Goal: Information Seeking & Learning: Find specific fact

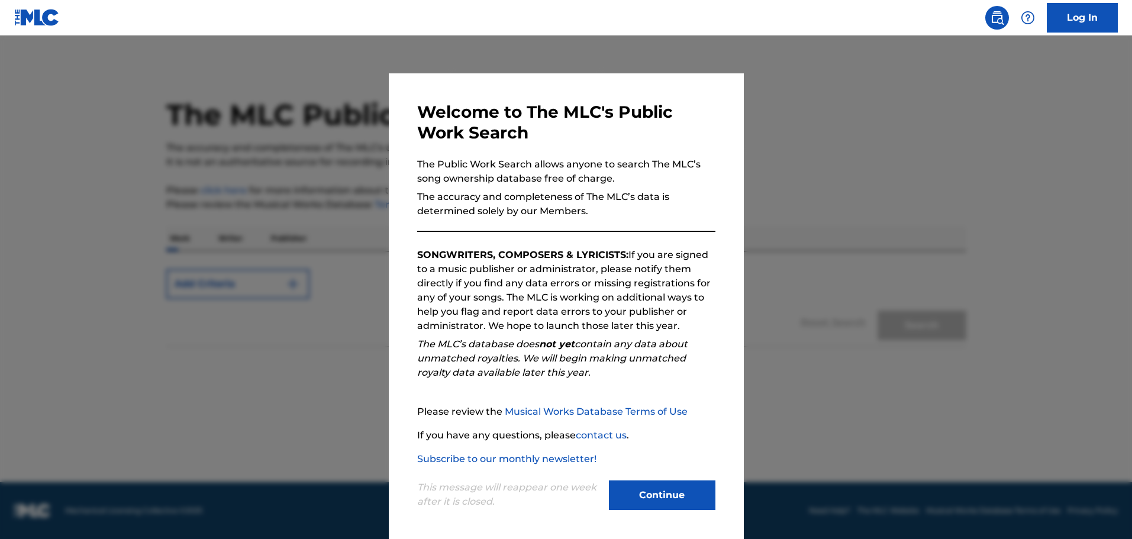
click at [651, 494] on button "Continue" at bounding box center [662, 495] width 106 height 30
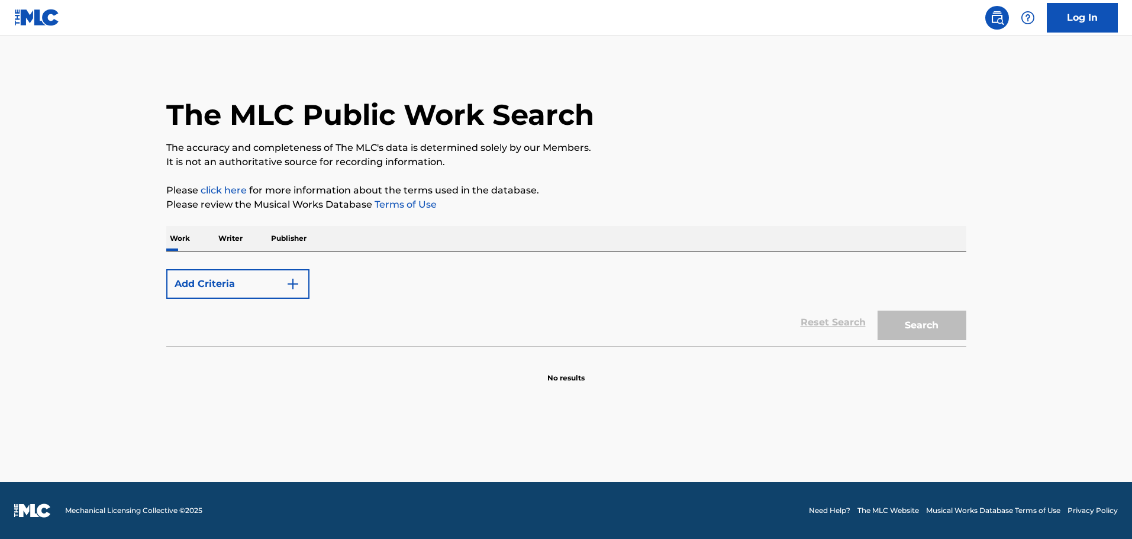
click at [238, 283] on button "Add Criteria" at bounding box center [237, 284] width 143 height 30
click at [258, 281] on button "Add Criteria" at bounding box center [237, 284] width 143 height 30
click at [225, 244] on p "Writer" at bounding box center [230, 238] width 31 height 25
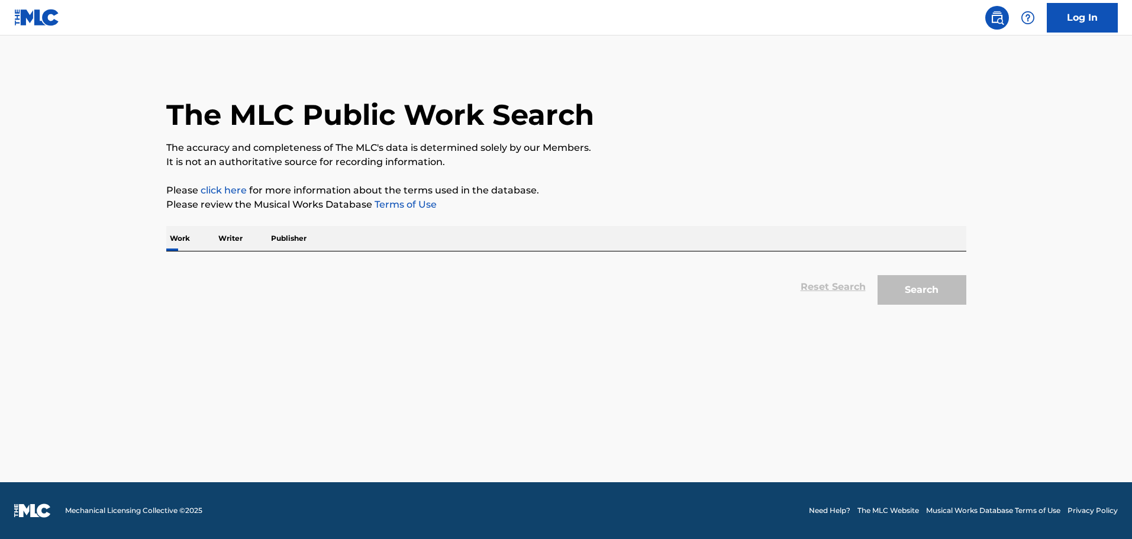
click at [306, 239] on p "Publisher" at bounding box center [288, 238] width 43 height 25
click at [988, 15] on link at bounding box center [997, 18] width 24 height 24
click at [999, 19] on img at bounding box center [997, 18] width 14 height 14
click at [224, 234] on p "Writer" at bounding box center [230, 238] width 31 height 25
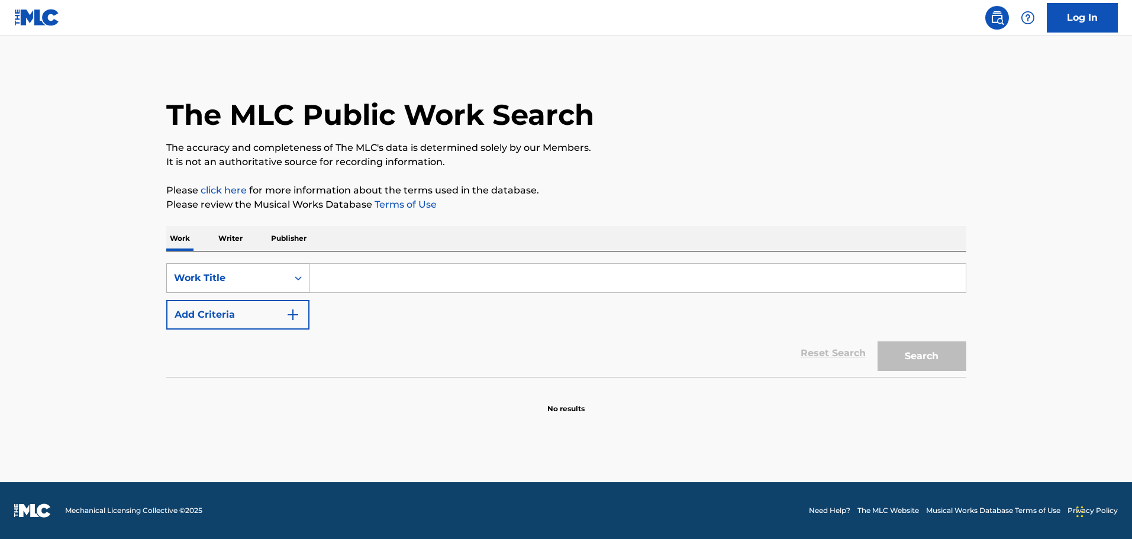
click at [273, 267] on div "Work Title" at bounding box center [227, 278] width 121 height 22
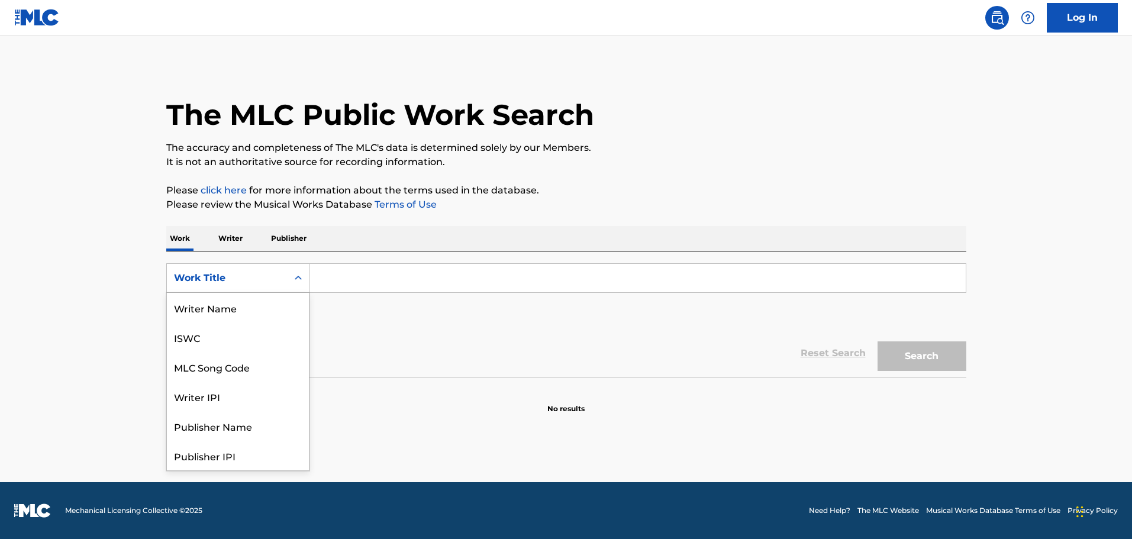
scroll to position [59, 0]
click at [244, 310] on div "MLC Song Code" at bounding box center [238, 308] width 142 height 30
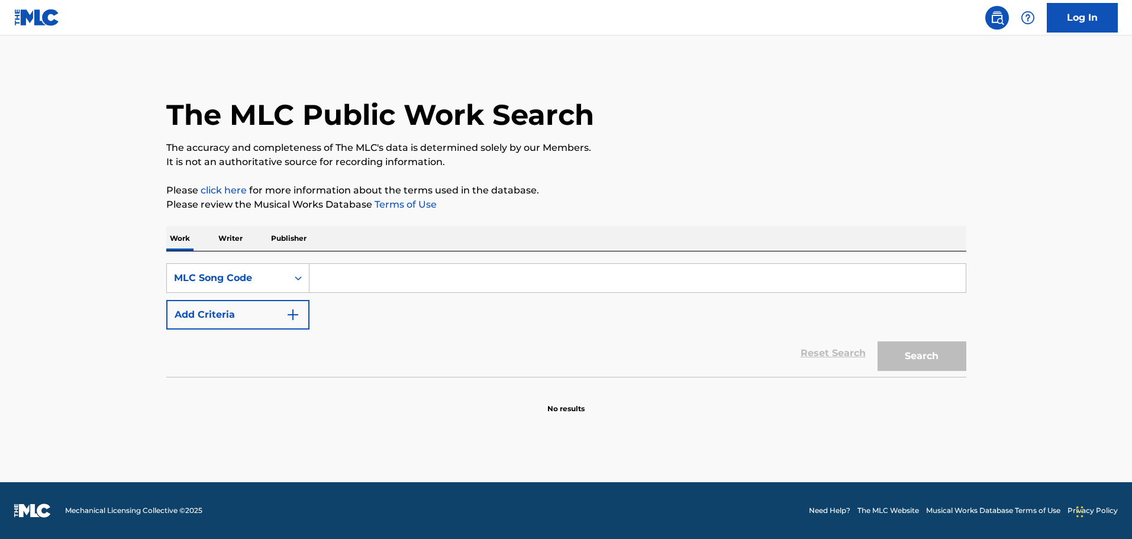
click at [342, 270] on input "Search Form" at bounding box center [637, 278] width 656 height 28
paste input "W02506"
type input "W02506"
click at [913, 358] on button "Search" at bounding box center [921, 356] width 89 height 30
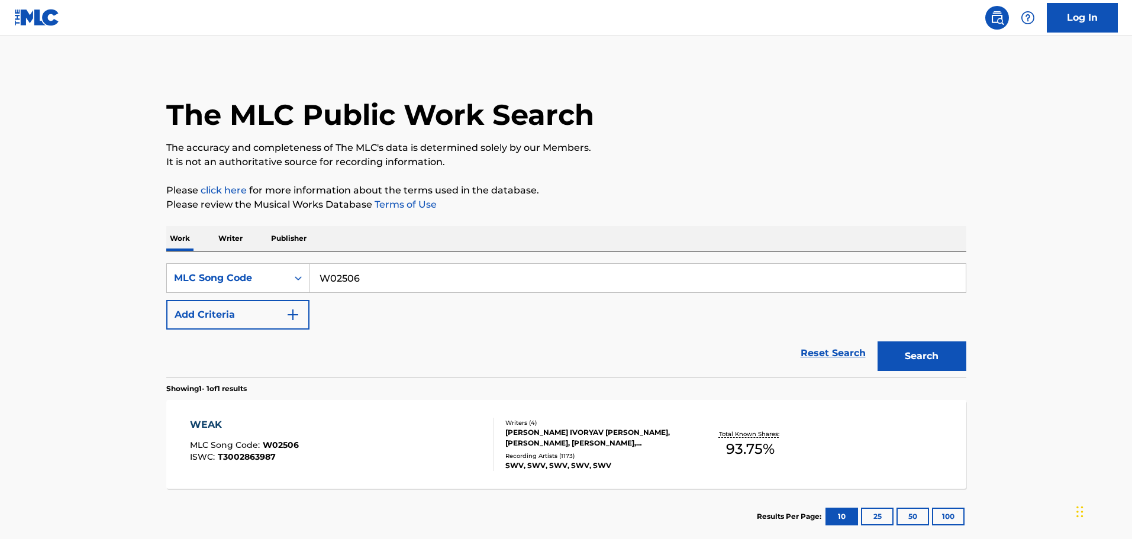
click at [350, 441] on div "WEAK MLC Song Code : W02506 ISWC : T3002863987" at bounding box center [342, 444] width 304 height 53
